Goal: Communication & Community: Answer question/provide support

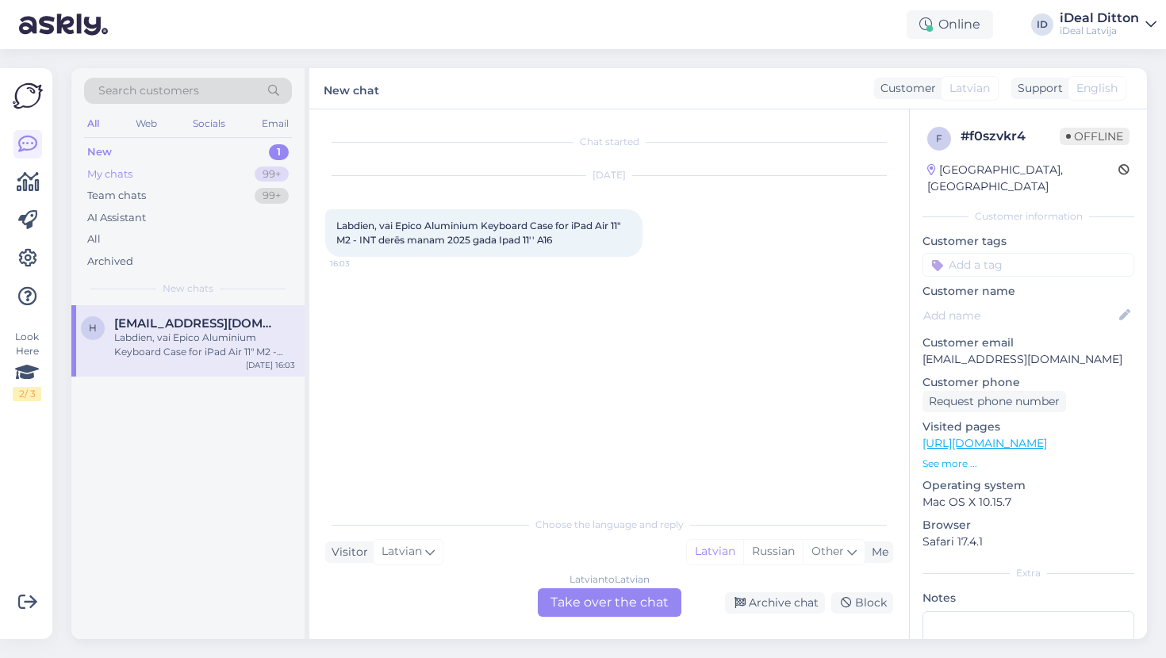
click at [104, 177] on div "My chats" at bounding box center [109, 175] width 45 height 16
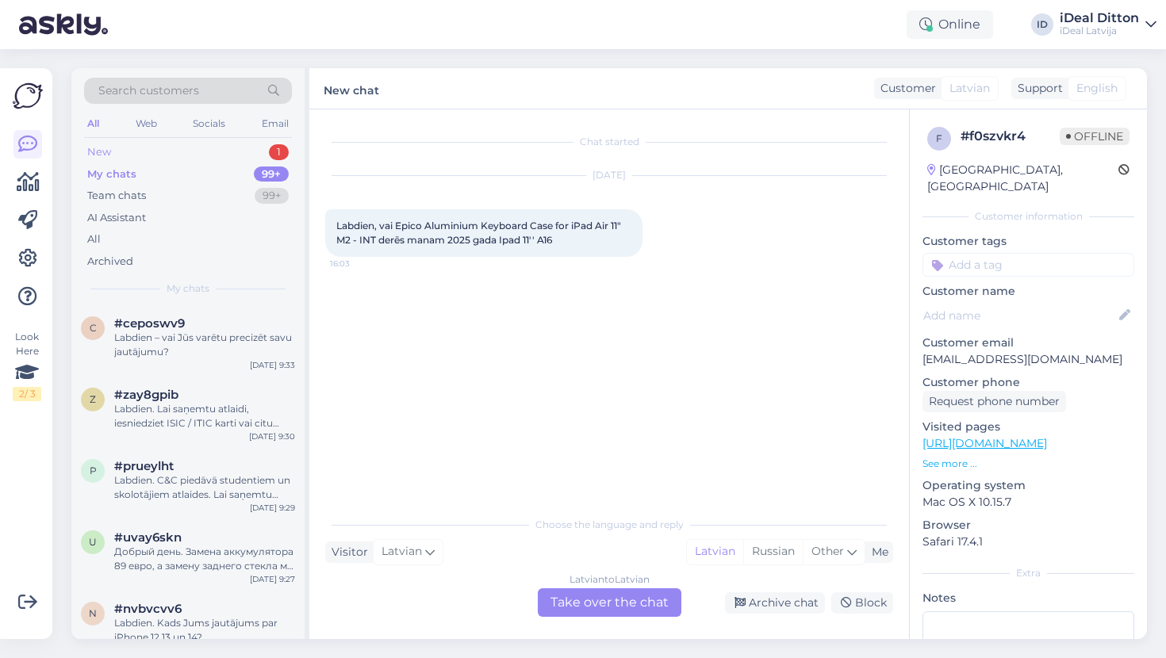
click at [101, 151] on div "New" at bounding box center [99, 152] width 24 height 16
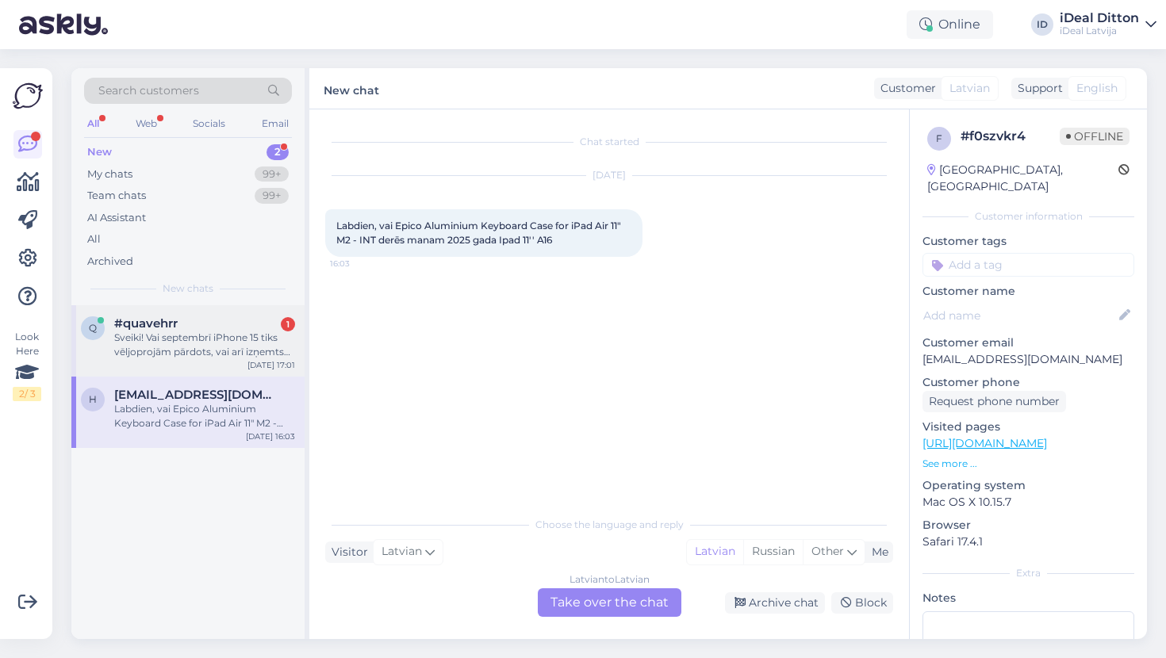
click at [222, 334] on div "Sveiki! Vai septembrī iPhone 15 tiks vēljoprojām pārdots, vai arī izņemts no kl…" at bounding box center [204, 345] width 181 height 29
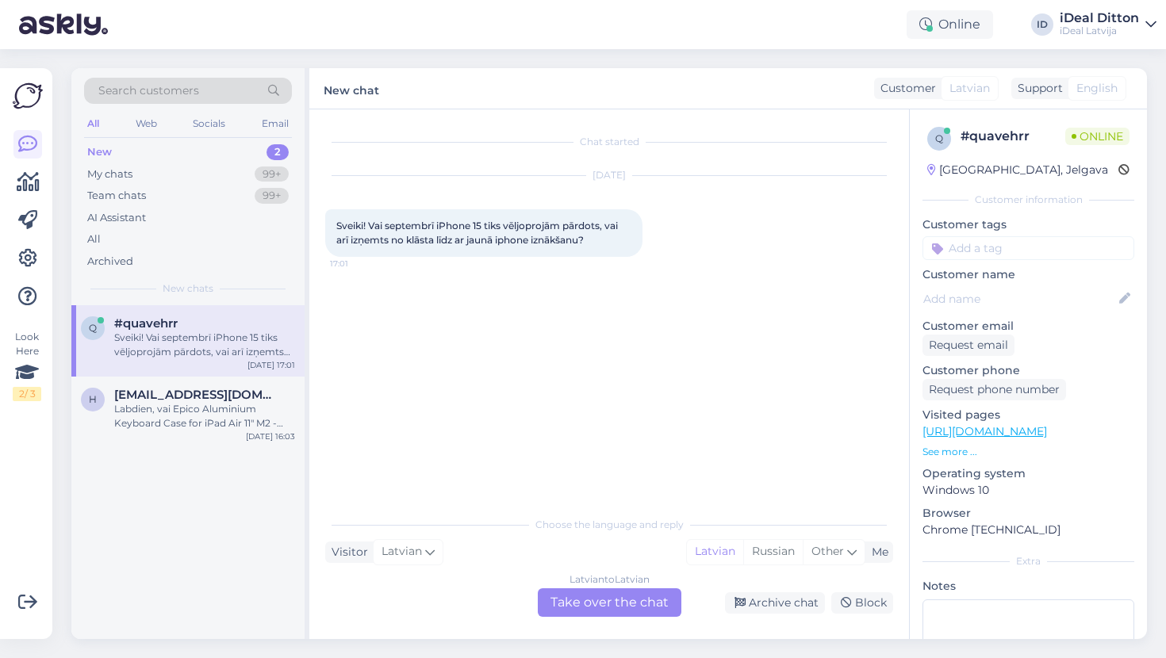
click at [636, 609] on div "Latvian to Latvian Take over the chat" at bounding box center [610, 603] width 144 height 29
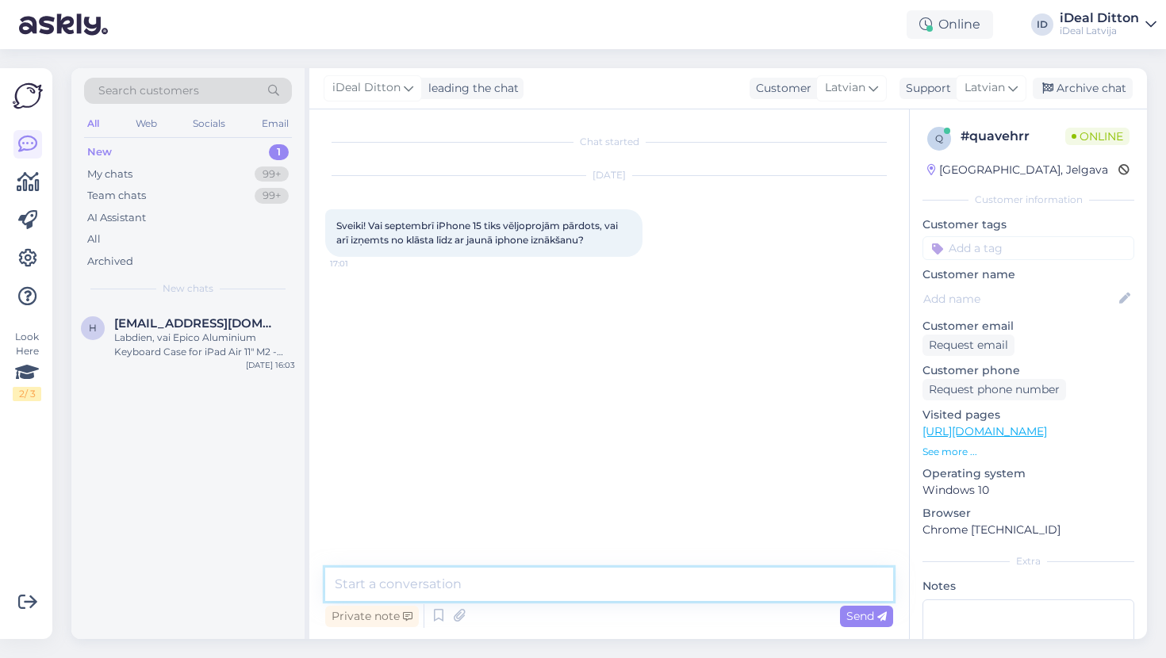
click at [752, 580] on textarea at bounding box center [609, 584] width 568 height 33
drag, startPoint x: 595, startPoint y: 586, endPoint x: 265, endPoint y: 579, distance: 330.1
click at [265, 579] on div "Search customers All Web Socials Email New 1 My chats 99+ Team chats 99+ AI Ass…" at bounding box center [609, 353] width 1076 height 571
paste textarea "! Būs pārdošanā iPhone 15."
type textarea "L"
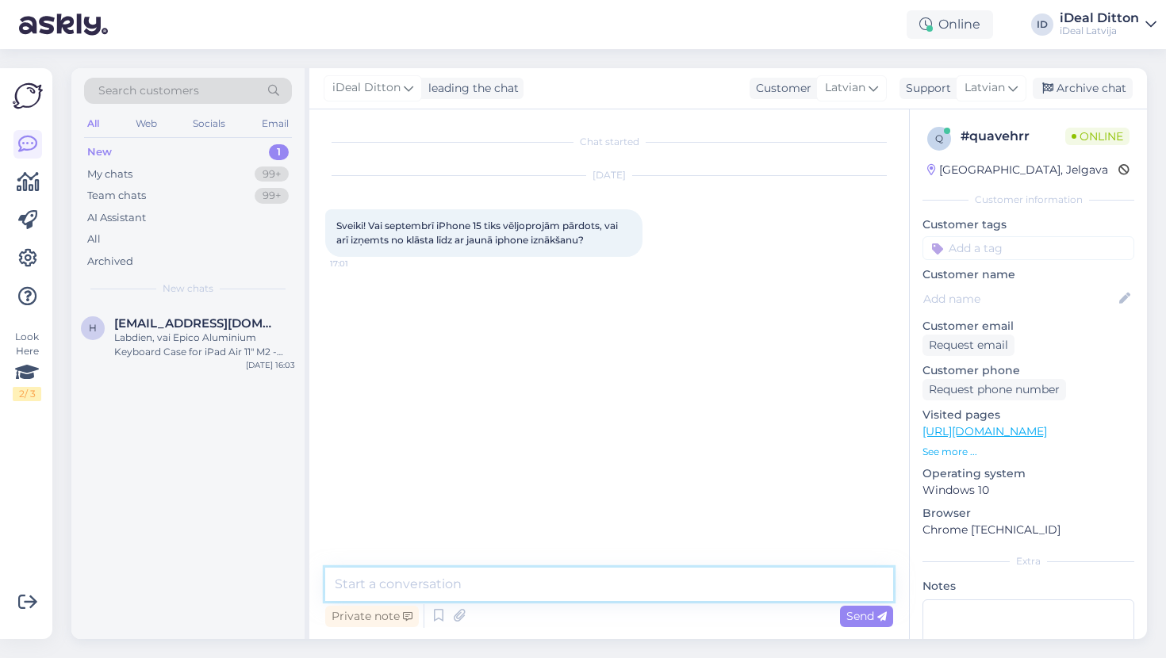
paste textarea "Labdien! Būs pārdošanā iPhone 15."
type textarea "Labdien! Būs pārdošanā iPhone 15."
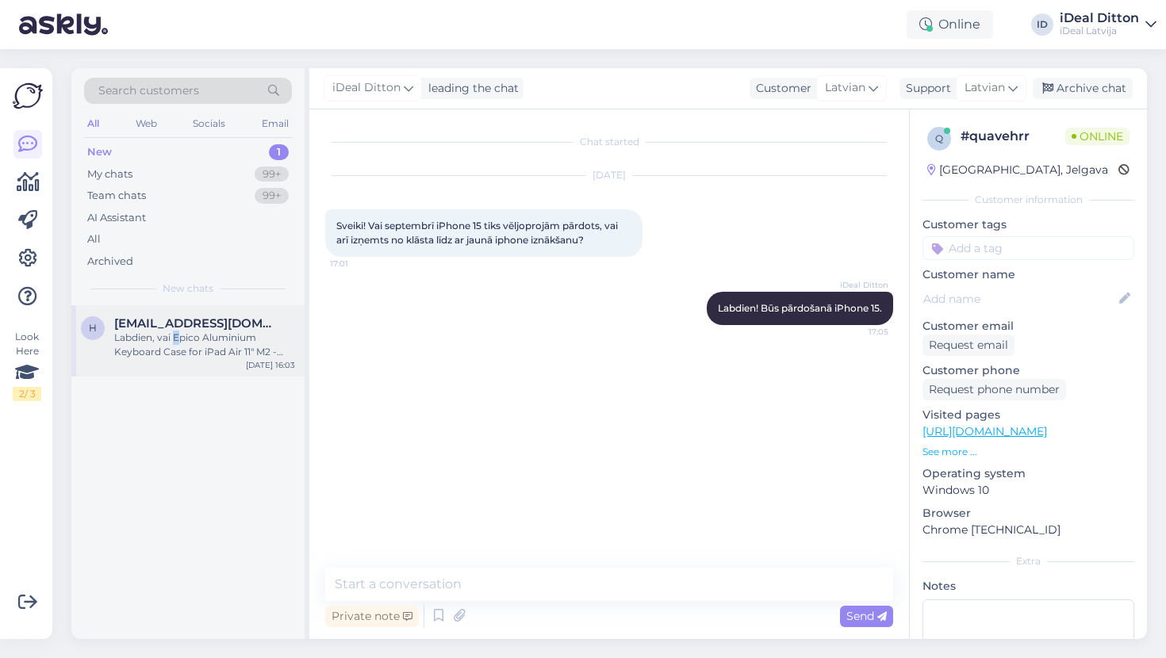
click at [177, 332] on div "Labdien, vai Epico Aluminium Keyboard Case for iPad Air 11" M2 - INT derēs mana…" at bounding box center [204, 345] width 181 height 29
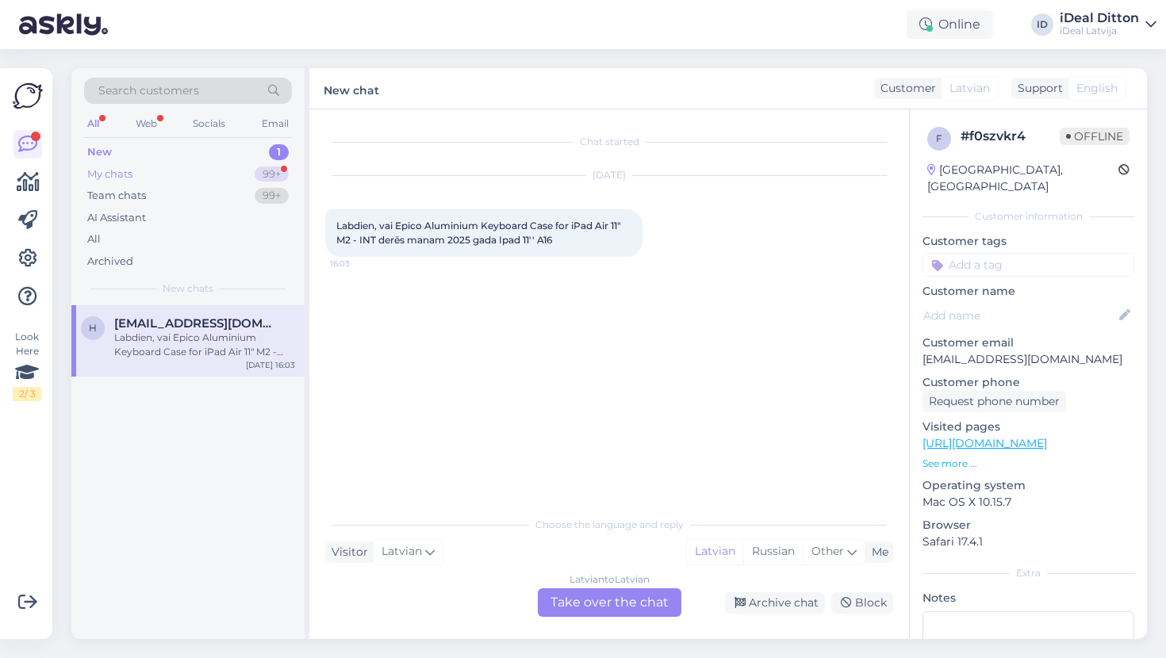
click at [125, 175] on div "My chats" at bounding box center [109, 175] width 45 height 16
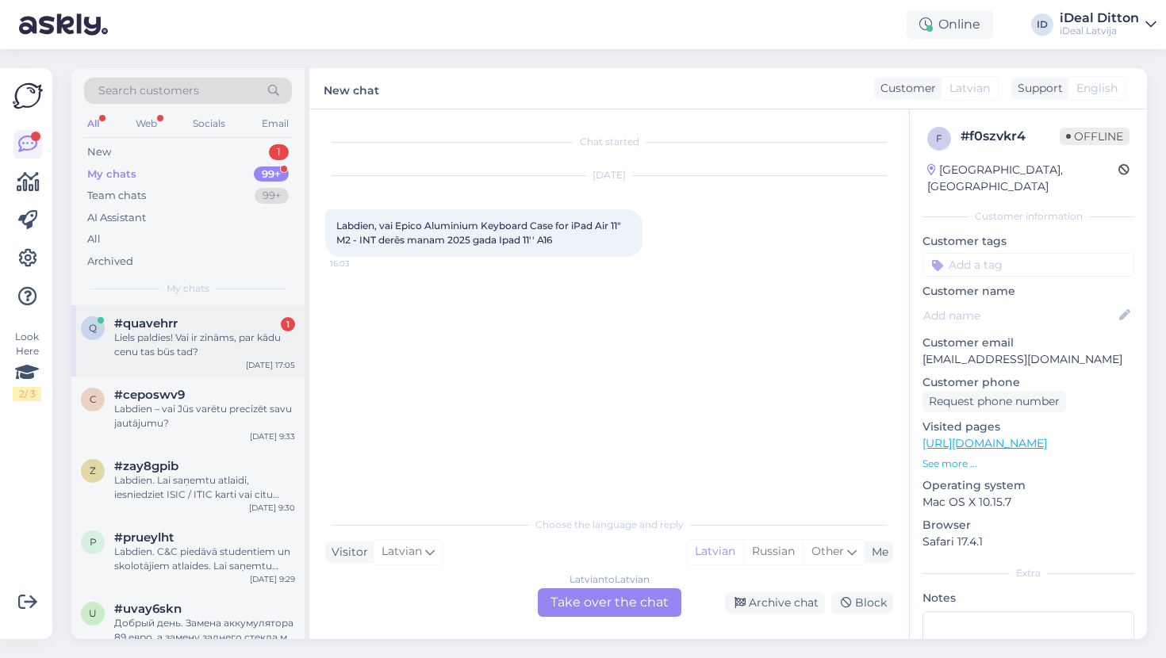
click at [206, 346] on div "Liels paldies! Vai ir zināms, par kādu cenu tas būs tad?" at bounding box center [204, 345] width 181 height 29
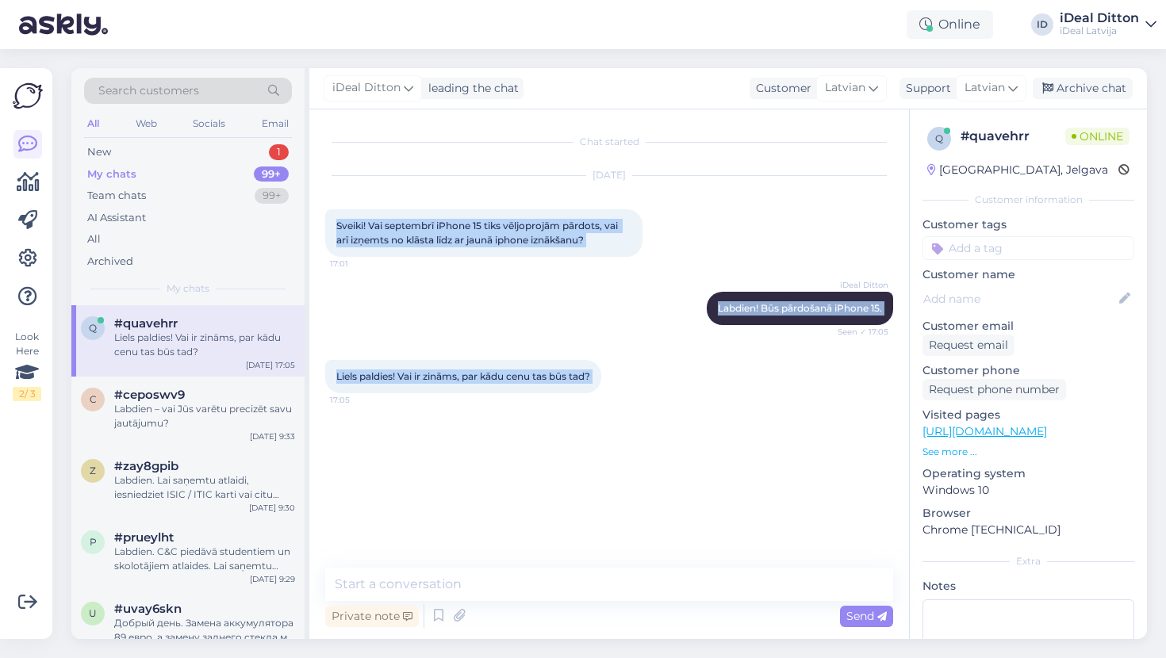
drag, startPoint x: 335, startPoint y: 228, endPoint x: 607, endPoint y: 390, distance: 317.0
click at [607, 390] on div "Chat started [DATE] Sveiki! Vai septembrī iPhone 15 tiks vēljoprojām pārdots, v…" at bounding box center [616, 339] width 582 height 428
copy div "Sveiki! Vai septembrī iPhone 15 tiks vēljoprojām pārdots, vai arī izņemts no kl…"
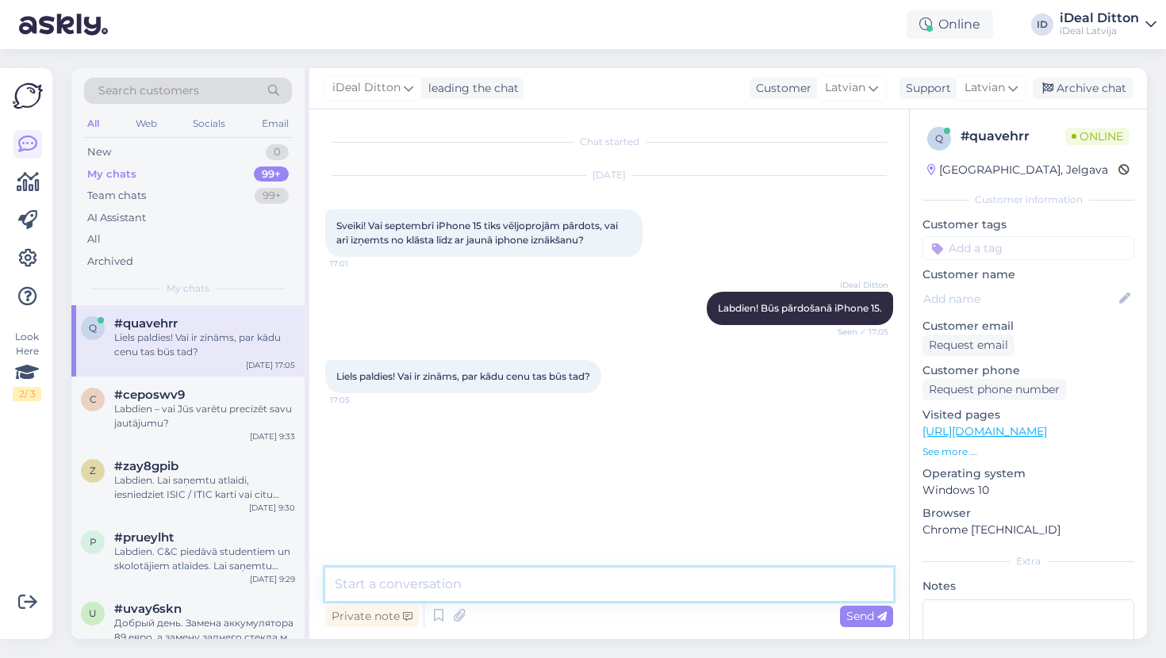
click at [444, 582] on textarea at bounding box center [609, 584] width 568 height 33
paste textarea "Paldies par [PERSON_NAME] interesi! Precīzas cenas var mainīties atkarībā no mo…"
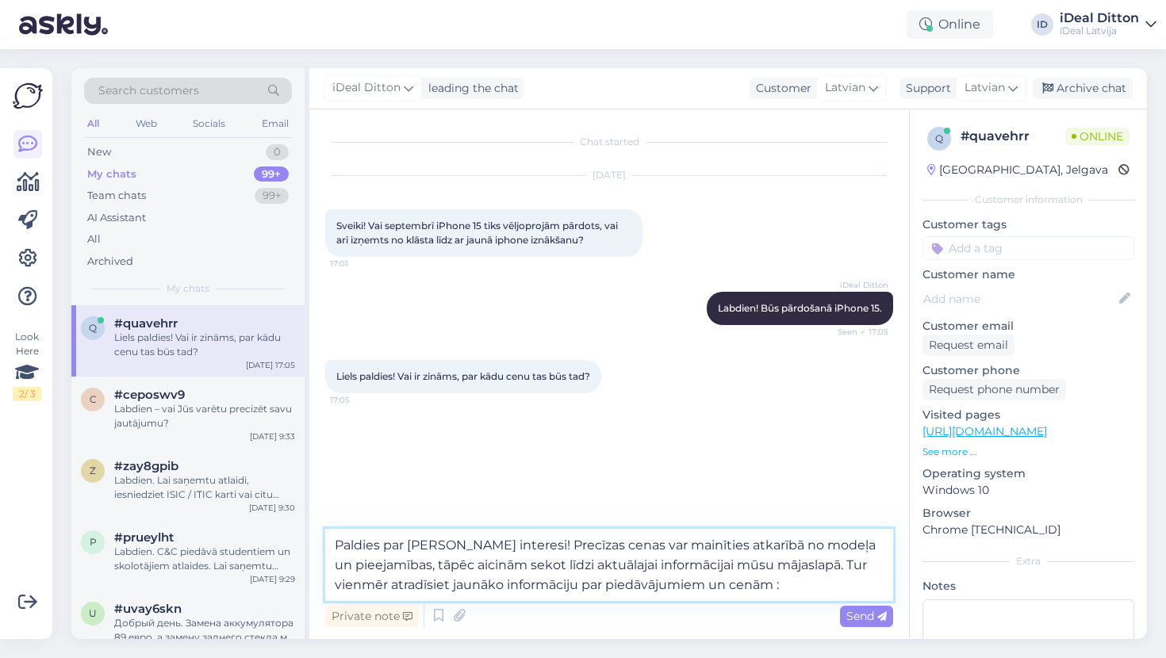
paste textarea "[URL][DOMAIN_NAME]"
type textarea "Paldies par [PERSON_NAME] interesi! Precīzas cenas var mainīties atkarībā no mo…"
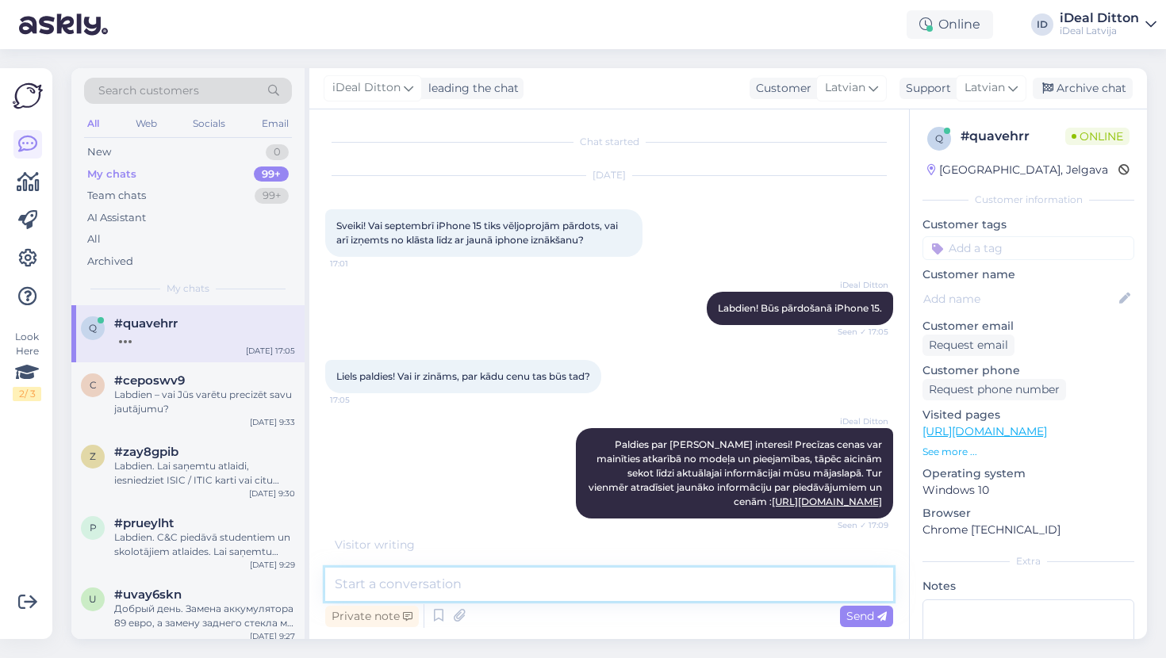
scroll to position [65, 0]
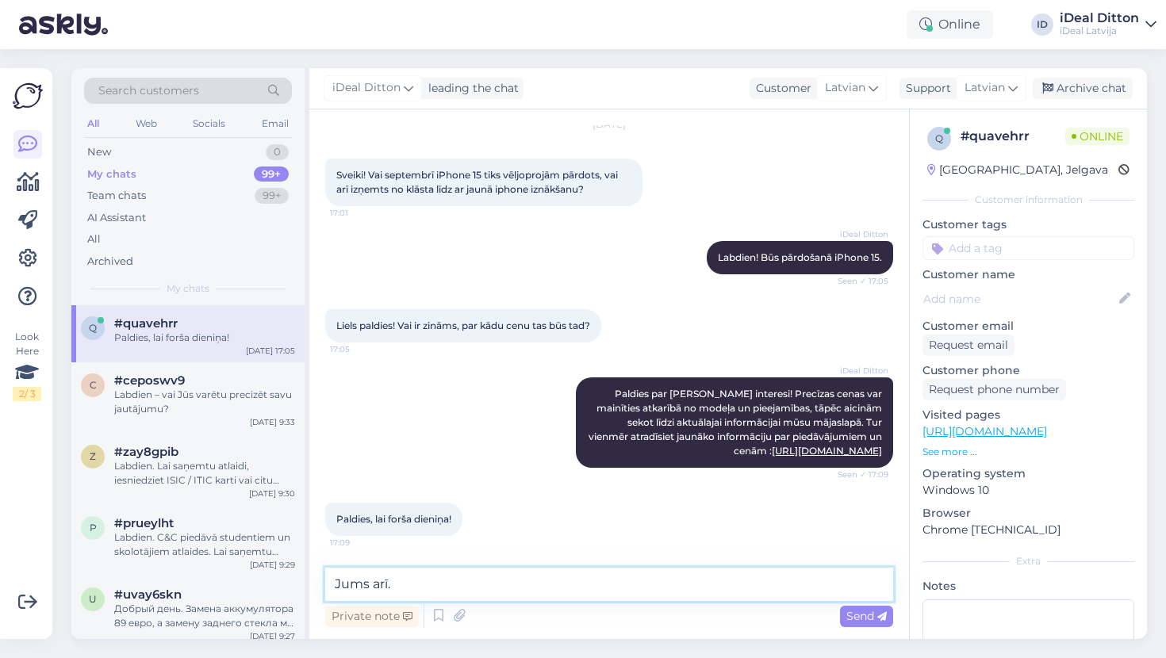
type textarea "Jums arī."
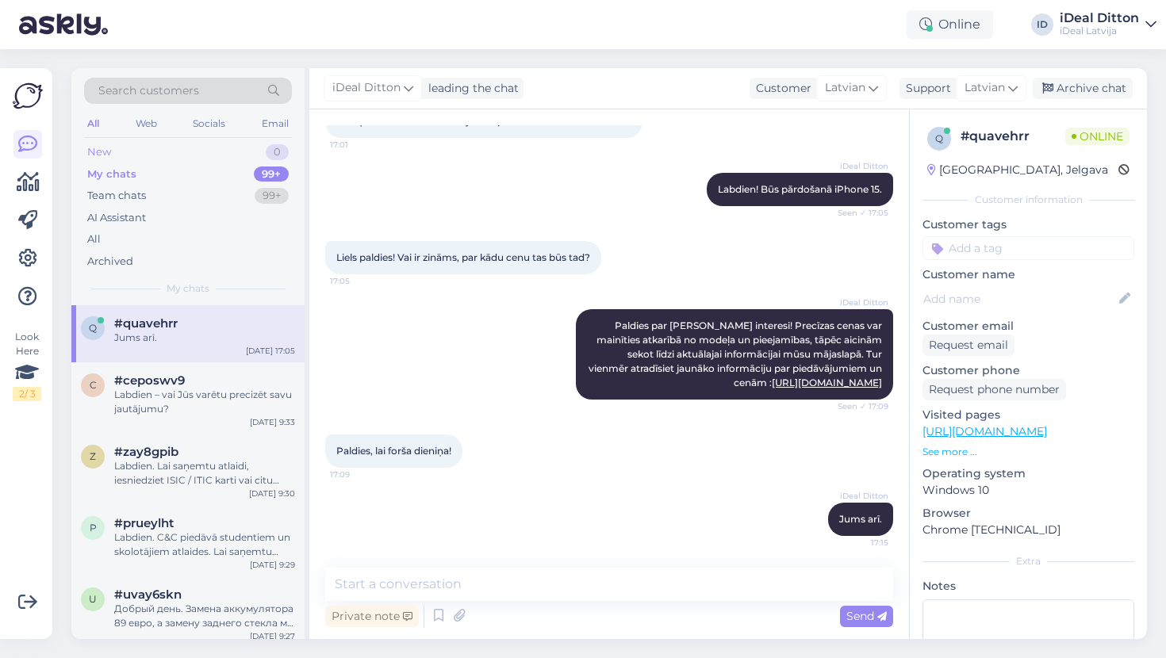
click at [113, 155] on div "New 0" at bounding box center [188, 152] width 208 height 22
